Goal: Transaction & Acquisition: Download file/media

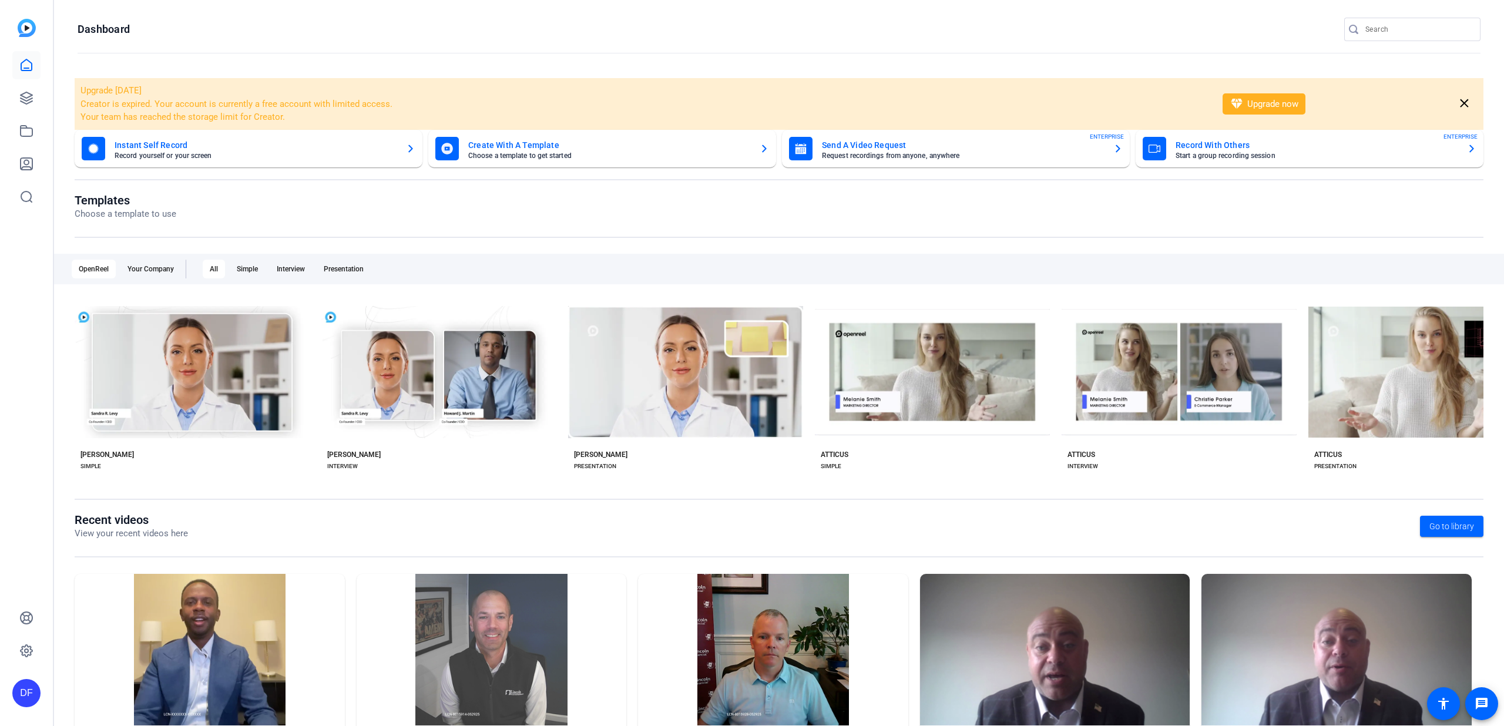
click at [41, 98] on div "DF" at bounding box center [26, 363] width 53 height 726
click at [28, 98] on icon at bounding box center [26, 98] width 14 height 14
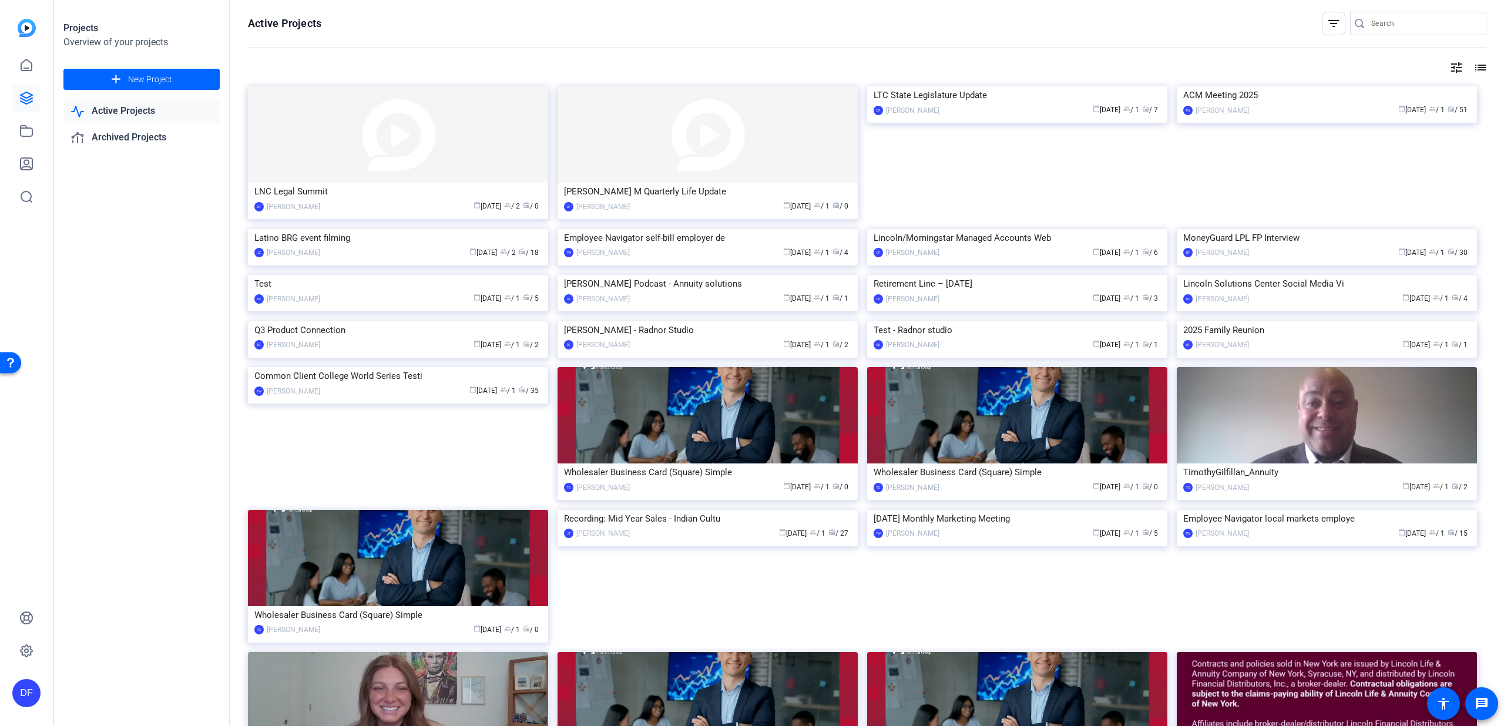
click at [1378, 19] on input "Search" at bounding box center [1424, 23] width 106 height 14
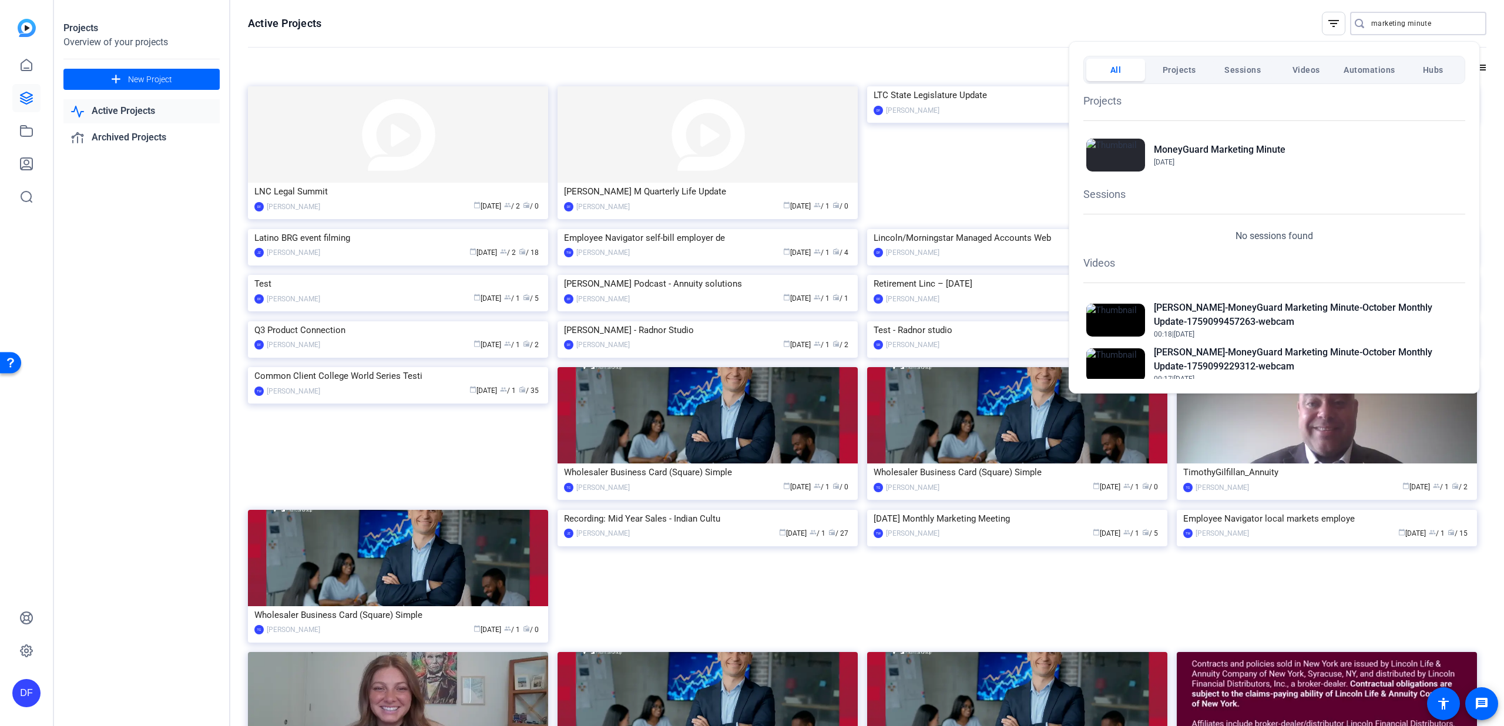
type input "marketing minute"
click at [1203, 143] on h2 "MoneyGuard Marketing Minute" at bounding box center [1220, 150] width 132 height 14
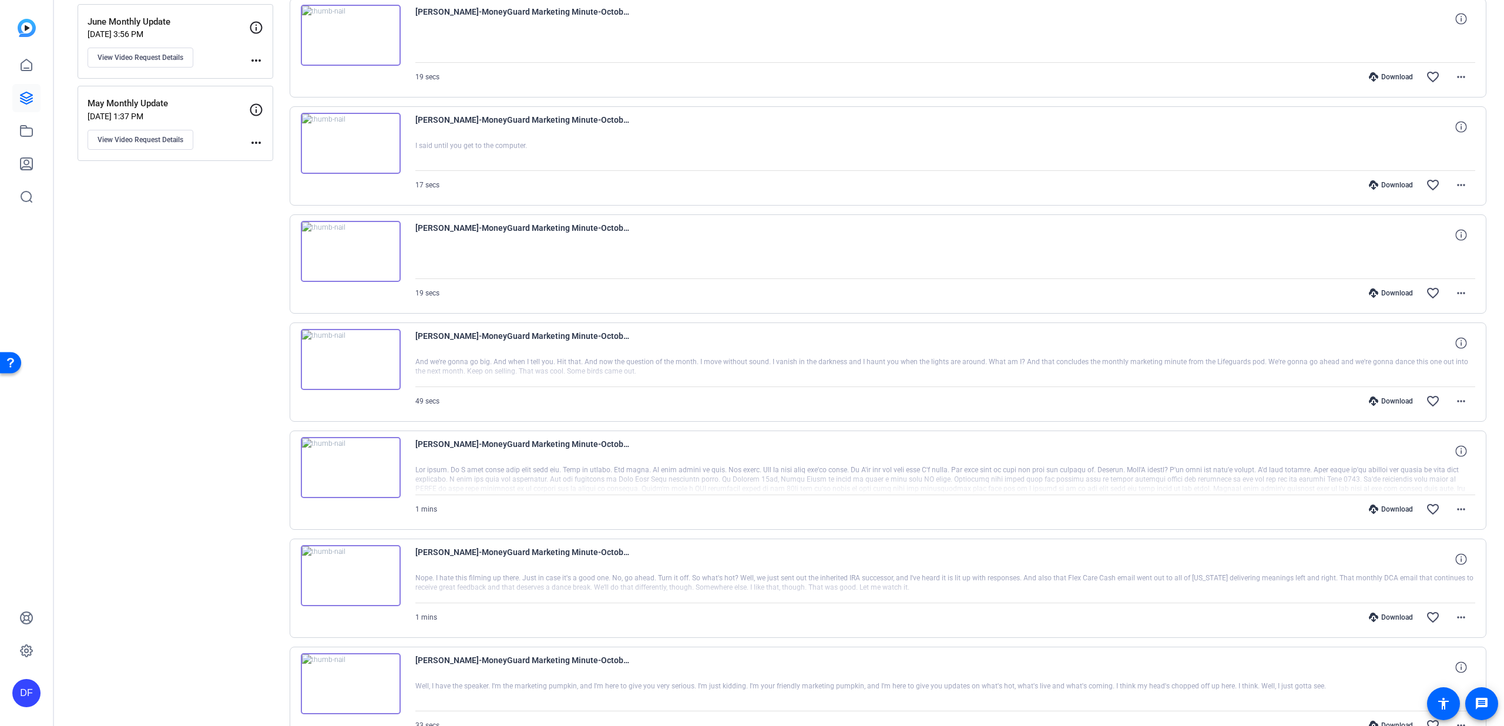
scroll to position [553, 0]
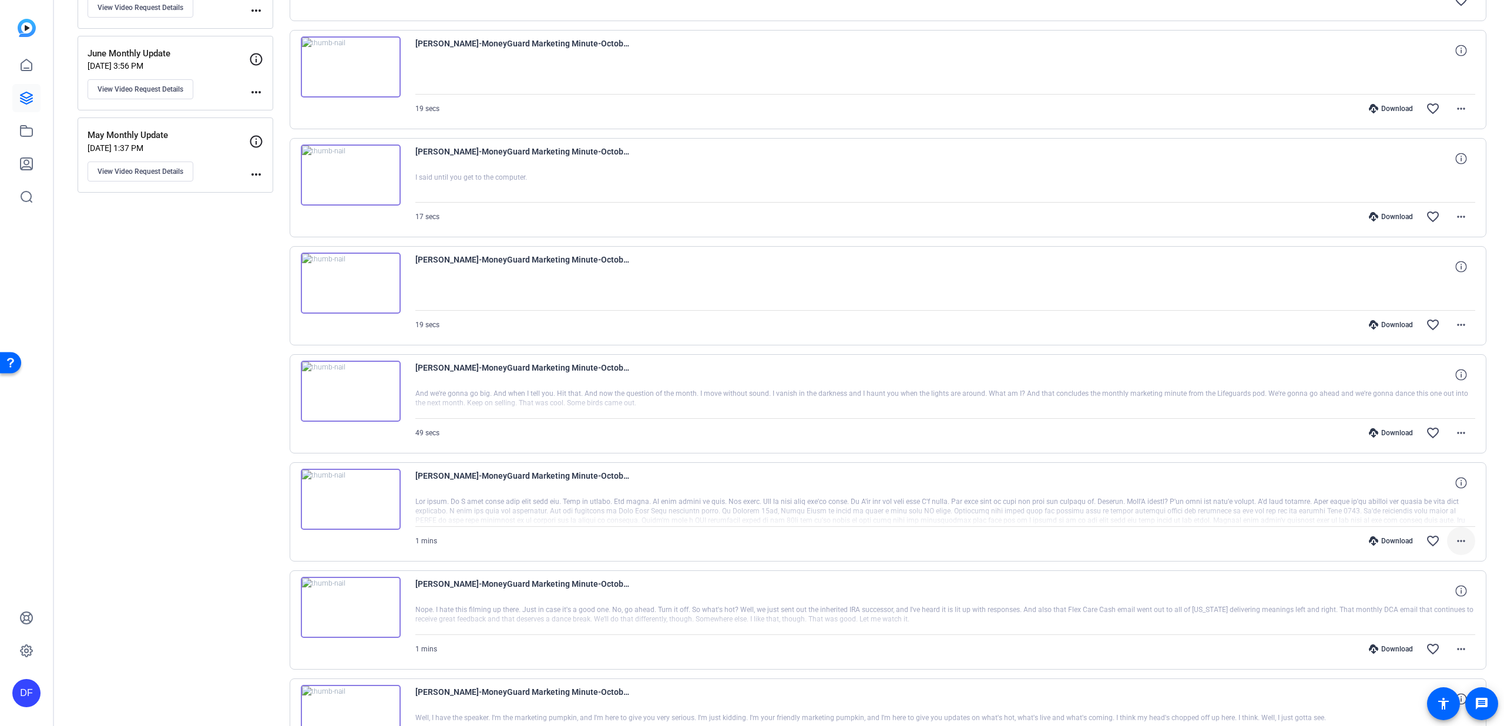
click at [1463, 542] on span at bounding box center [1461, 541] width 28 height 28
click at [1201, 518] on div at bounding box center [752, 363] width 1504 height 726
click at [1199, 515] on div at bounding box center [945, 511] width 1061 height 29
click at [1459, 543] on mat-icon "more_horiz" at bounding box center [1461, 541] width 14 height 14
click at [1458, 542] on div at bounding box center [752, 363] width 1504 height 726
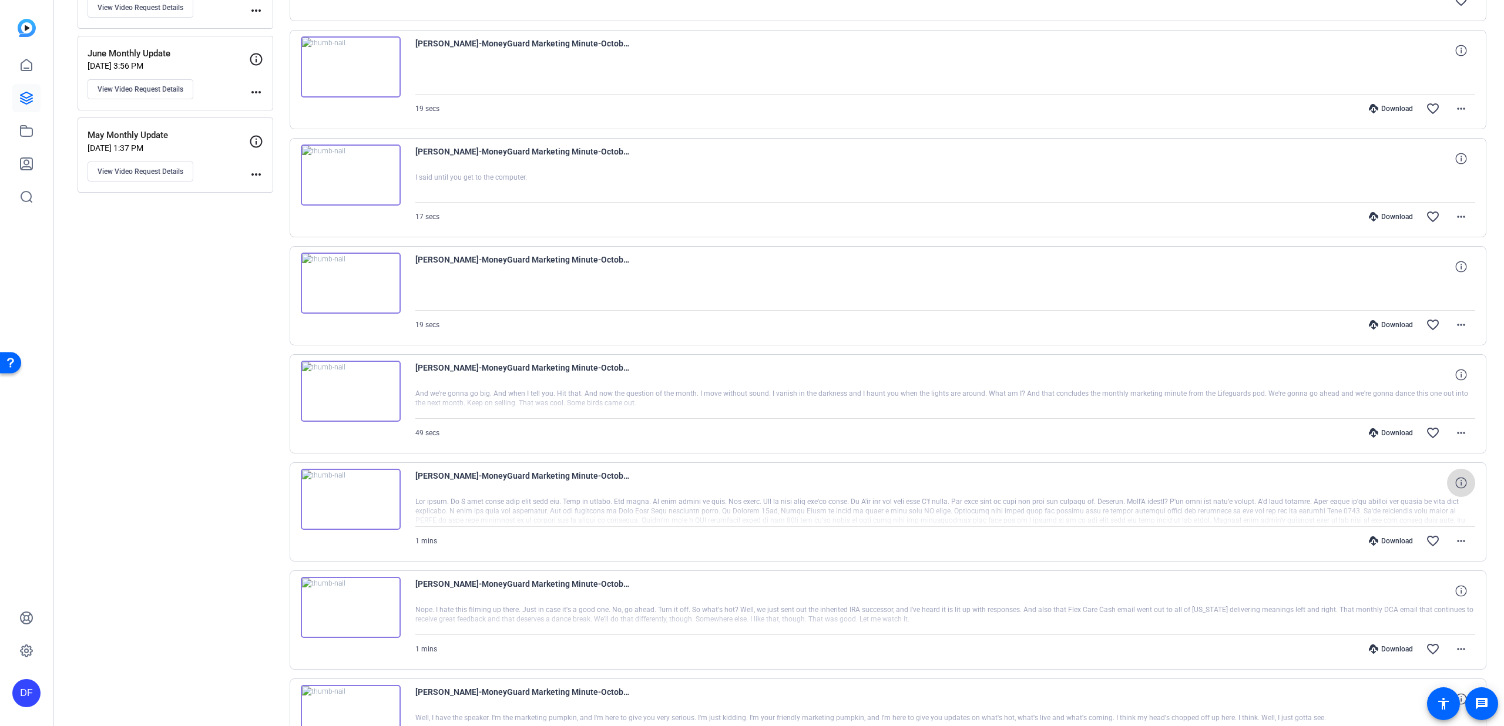
click at [1459, 471] on span at bounding box center [1461, 483] width 28 height 28
click at [1459, 472] on span at bounding box center [1461, 483] width 28 height 28
click at [1461, 542] on mat-icon "more_horiz" at bounding box center [1461, 541] width 14 height 14
click at [570, 511] on div at bounding box center [752, 363] width 1504 height 726
click at [584, 479] on span "[PERSON_NAME]-MoneyGuard Marketing Minute-October Monthly Update-1758928575103-…" at bounding box center [523, 483] width 217 height 28
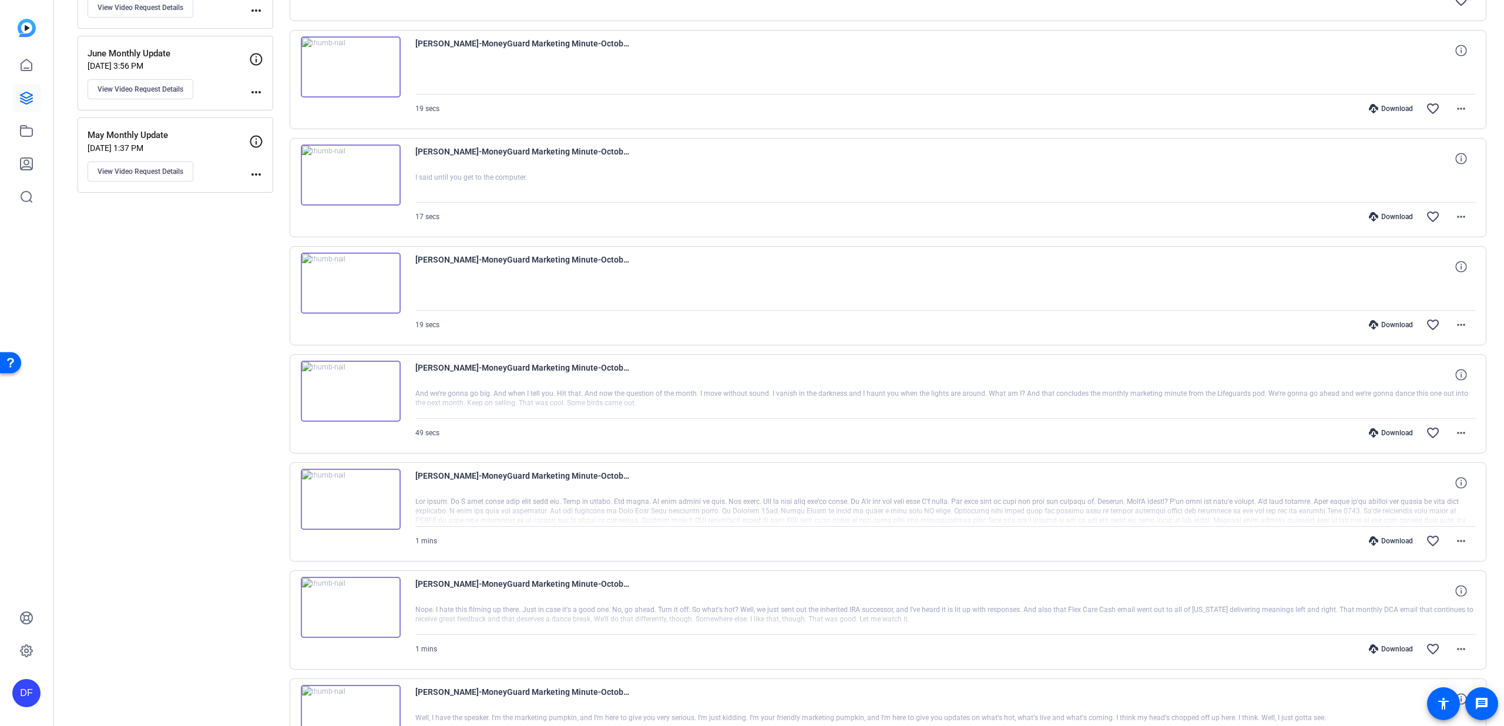
click at [565, 508] on div at bounding box center [945, 511] width 1061 height 29
drag, startPoint x: 538, startPoint y: 526, endPoint x: 534, endPoint y: 546, distance: 21.0
click at [534, 546] on div "[PERSON_NAME]-MoneyGuard Marketing Minute-October Monthly Update-1758928575103-…" at bounding box center [945, 512] width 1061 height 86
click at [814, 561] on div "[PERSON_NAME]-MoneyGuard Marketing Minute-October Monthly Update-1758928575103-…" at bounding box center [888, 511] width 1197 height 99
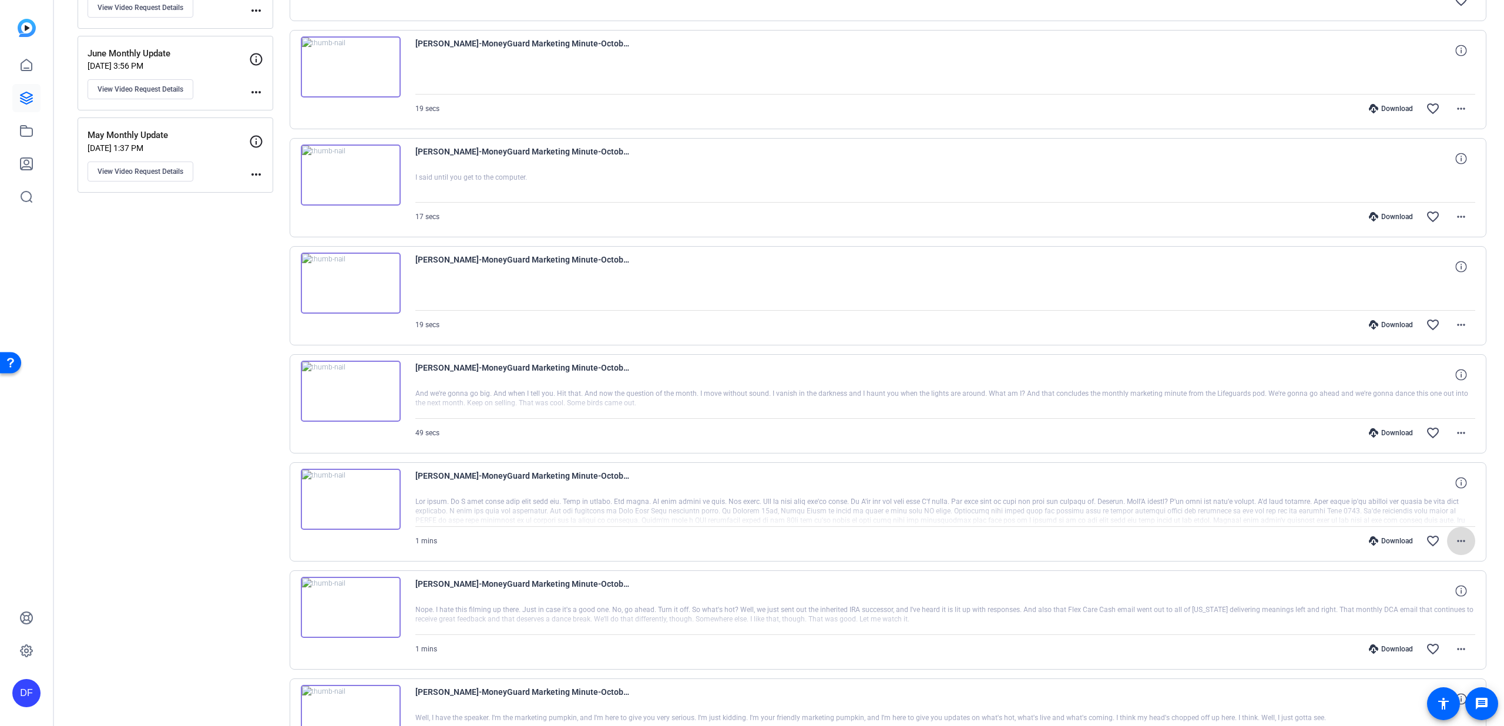
click at [1454, 544] on mat-icon "more_horiz" at bounding box center [1461, 541] width 14 height 14
click at [1433, 655] on span "Download Transcript" at bounding box center [1424, 654] width 71 height 14
click at [1456, 432] on mat-icon "more_horiz" at bounding box center [1461, 433] width 14 height 14
click at [1434, 547] on span "Download Transcript" at bounding box center [1424, 546] width 71 height 14
